Goal: Register for event/course

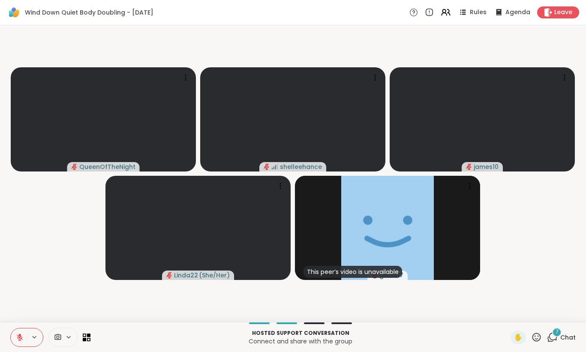
click at [560, 330] on div "7" at bounding box center [556, 331] width 9 height 9
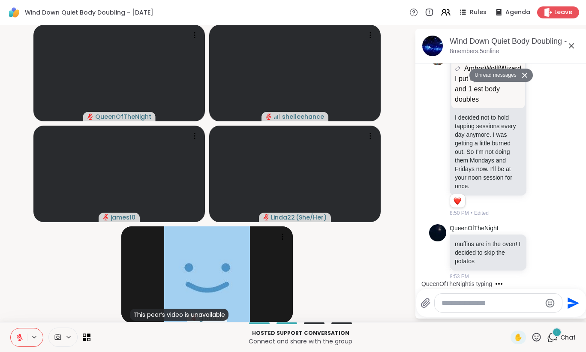
scroll to position [360, 0]
click at [543, 252] on icon at bounding box center [541, 251] width 8 height 9
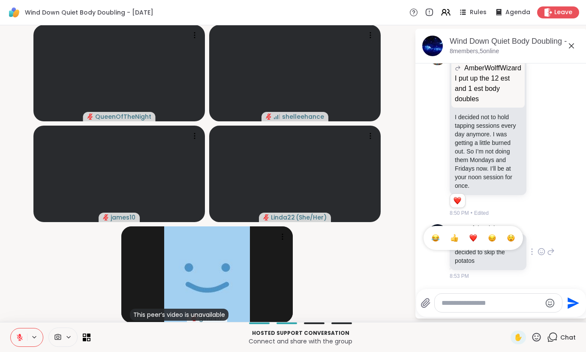
click at [459, 240] on button "Select Reaction: Thumbs up" at bounding box center [454, 237] width 17 height 17
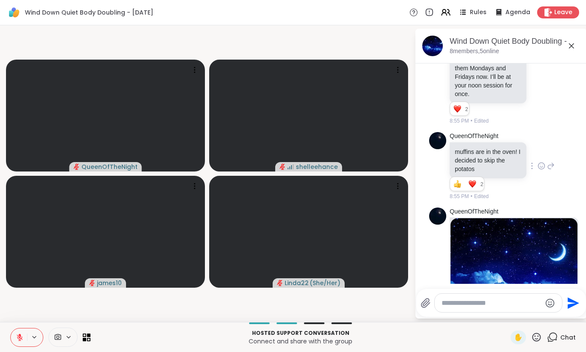
scroll to position [596, 0]
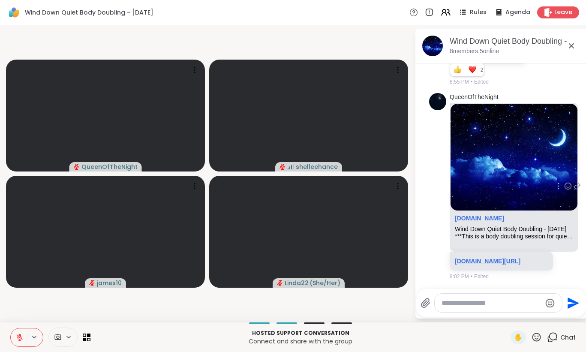
click at [520, 258] on link "[DOMAIN_NAME][URL]" at bounding box center [488, 261] width 66 height 7
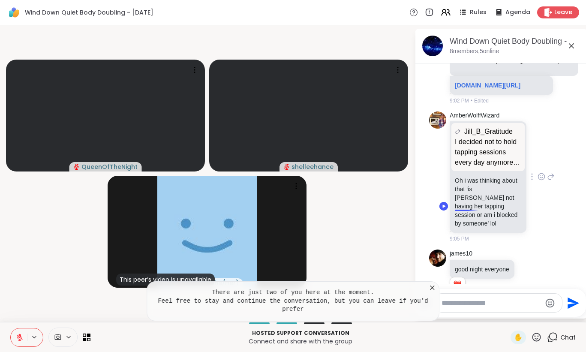
scroll to position [783, 0]
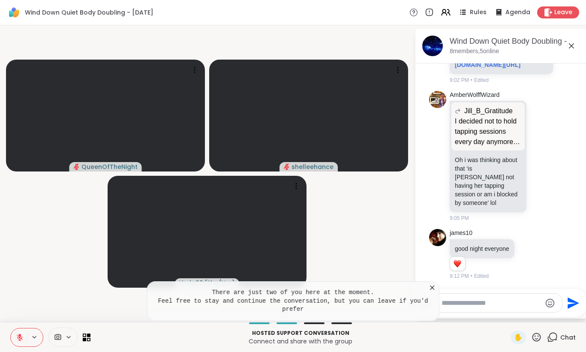
click at [430, 288] on icon at bounding box center [432, 287] width 9 height 9
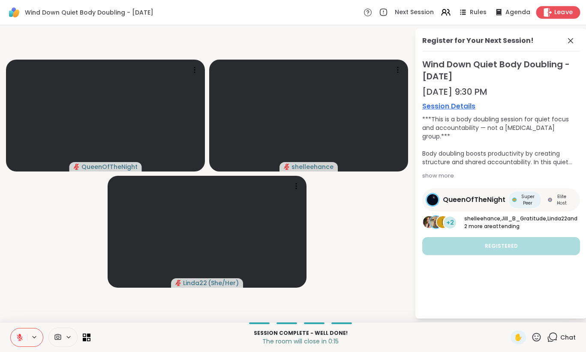
click at [566, 12] on span "Leave" at bounding box center [563, 12] width 19 height 9
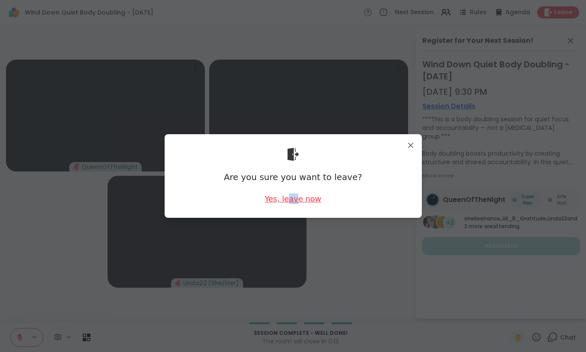
drag, startPoint x: 291, startPoint y: 197, endPoint x: 299, endPoint y: 197, distance: 7.3
click at [299, 197] on div "Yes, leave now" at bounding box center [292, 198] width 57 height 11
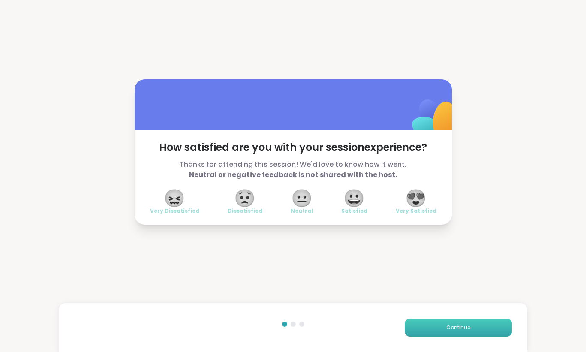
click at [460, 331] on span "Continue" at bounding box center [458, 328] width 24 height 8
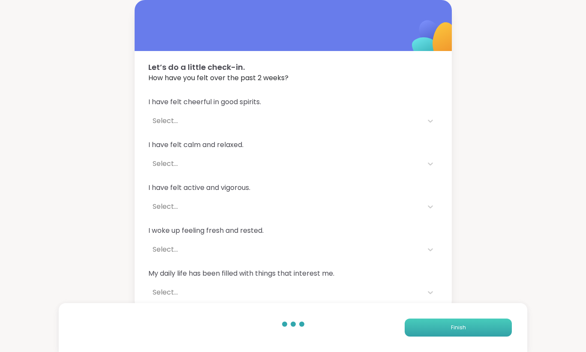
click at [460, 331] on span "Finish" at bounding box center [458, 328] width 15 height 8
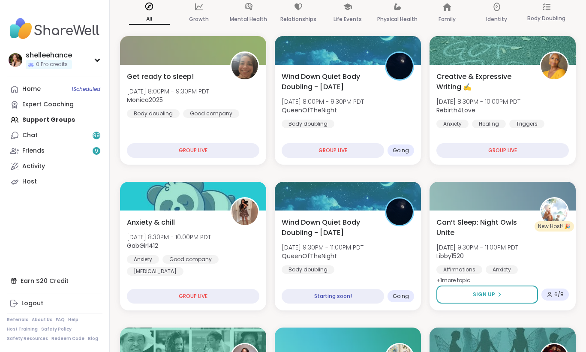
scroll to position [86, 0]
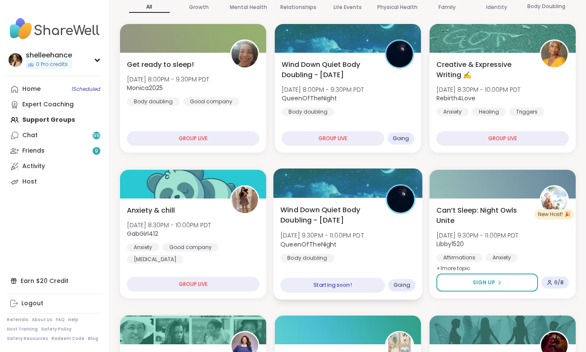
click at [399, 254] on div "Wind Down Quiet Body Doubling - [DATE] [DATE] 9:30PM - 11:00PM PDT QueenOfTheNi…" at bounding box center [347, 233] width 135 height 58
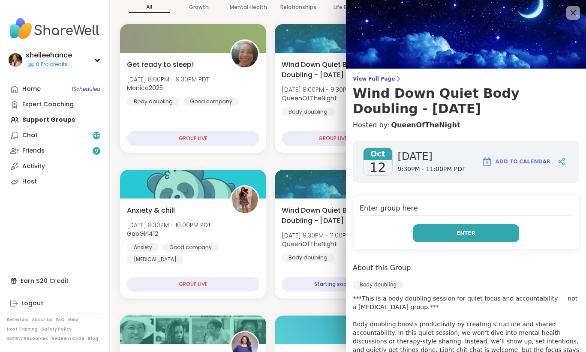
click at [448, 237] on button "Enter" at bounding box center [466, 233] width 106 height 18
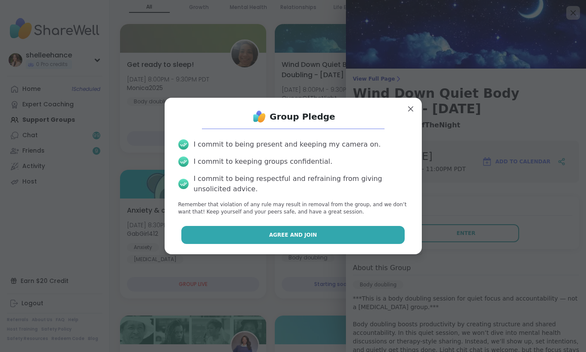
click at [263, 232] on button "Agree and Join" at bounding box center [292, 235] width 223 height 18
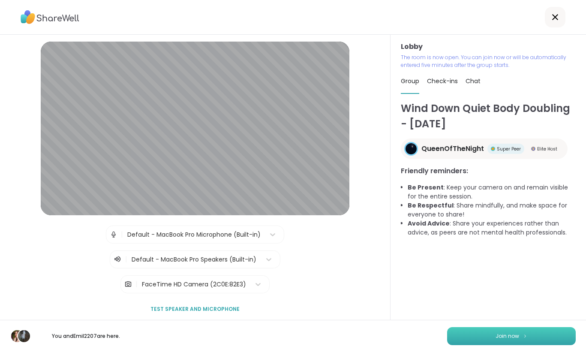
click at [503, 340] on button "Join now" at bounding box center [511, 336] width 129 height 18
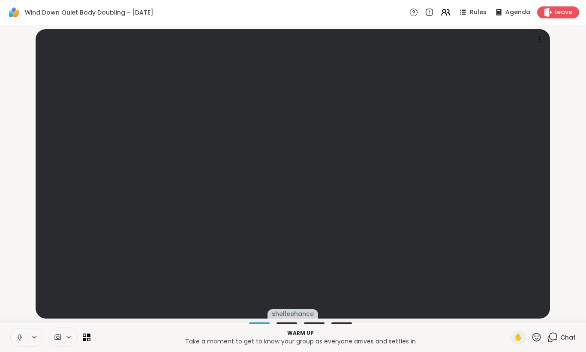
click at [19, 337] on icon at bounding box center [20, 337] width 8 height 8
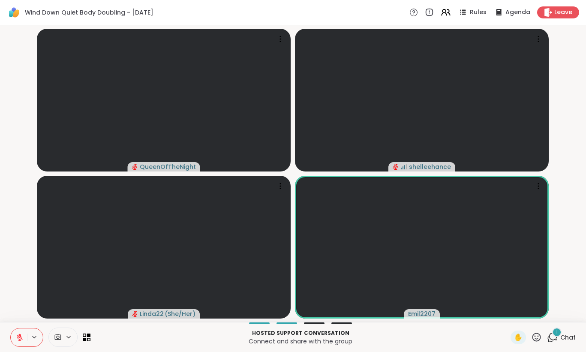
click at [557, 332] on span "1" at bounding box center [557, 331] width 2 height 7
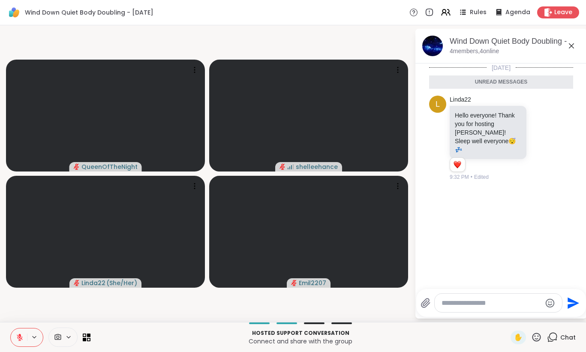
click at [573, 48] on icon at bounding box center [571, 46] width 10 height 10
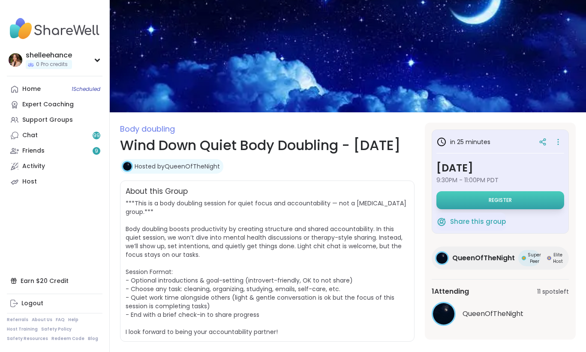
click at [501, 202] on span "Register" at bounding box center [500, 200] width 23 height 7
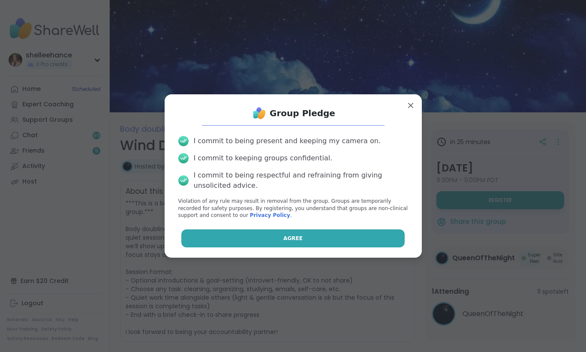
click at [271, 237] on button "Agree" at bounding box center [292, 238] width 223 height 18
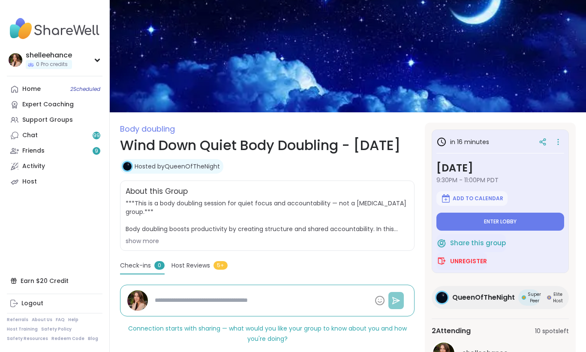
scroll to position [80, 0]
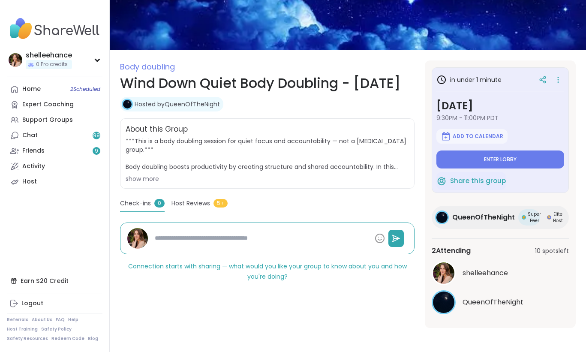
type textarea "*"
